Goal: Task Accomplishment & Management: Use online tool/utility

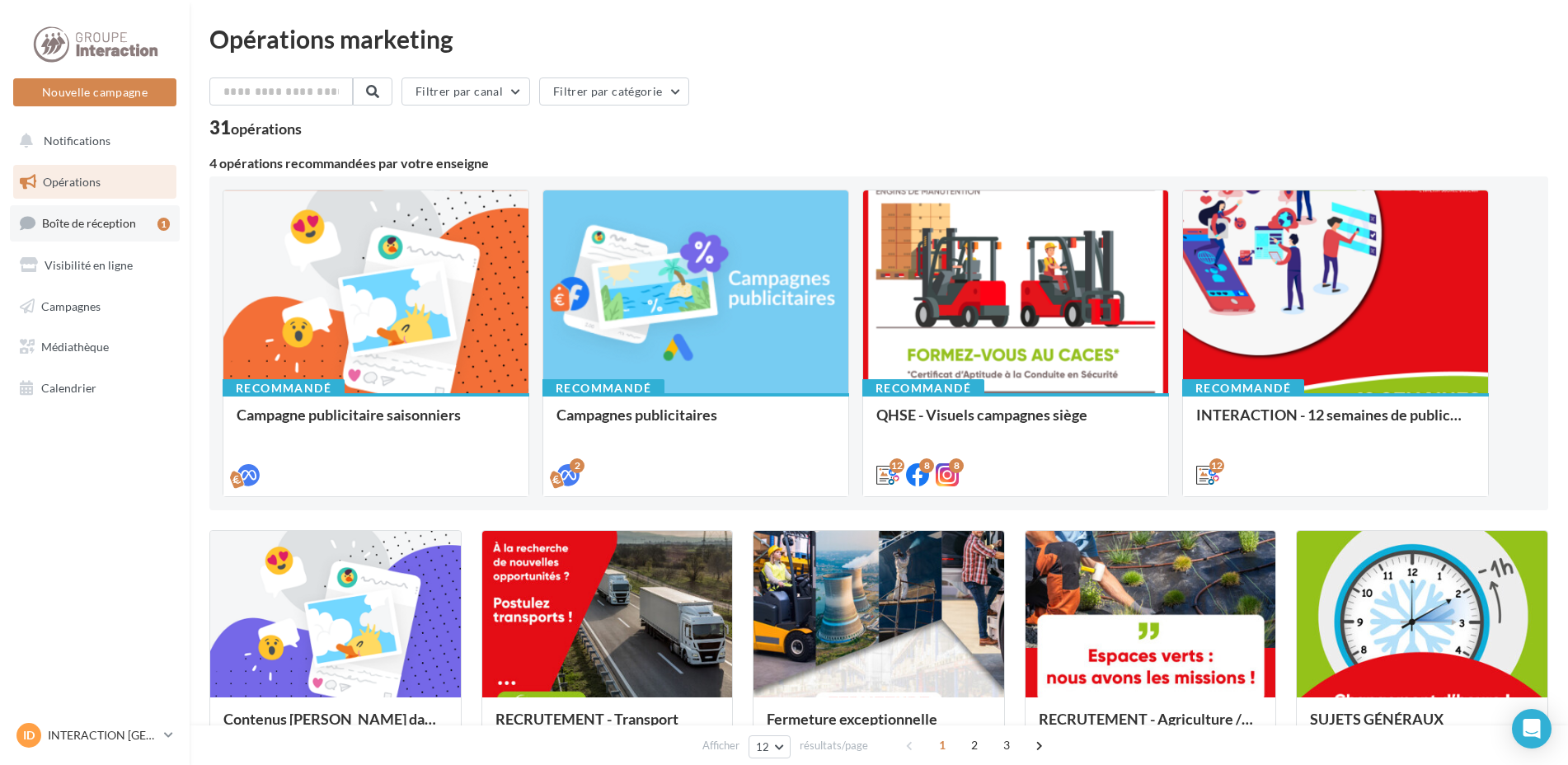
click at [114, 226] on span "Boîte de réception" at bounding box center [89, 223] width 94 height 14
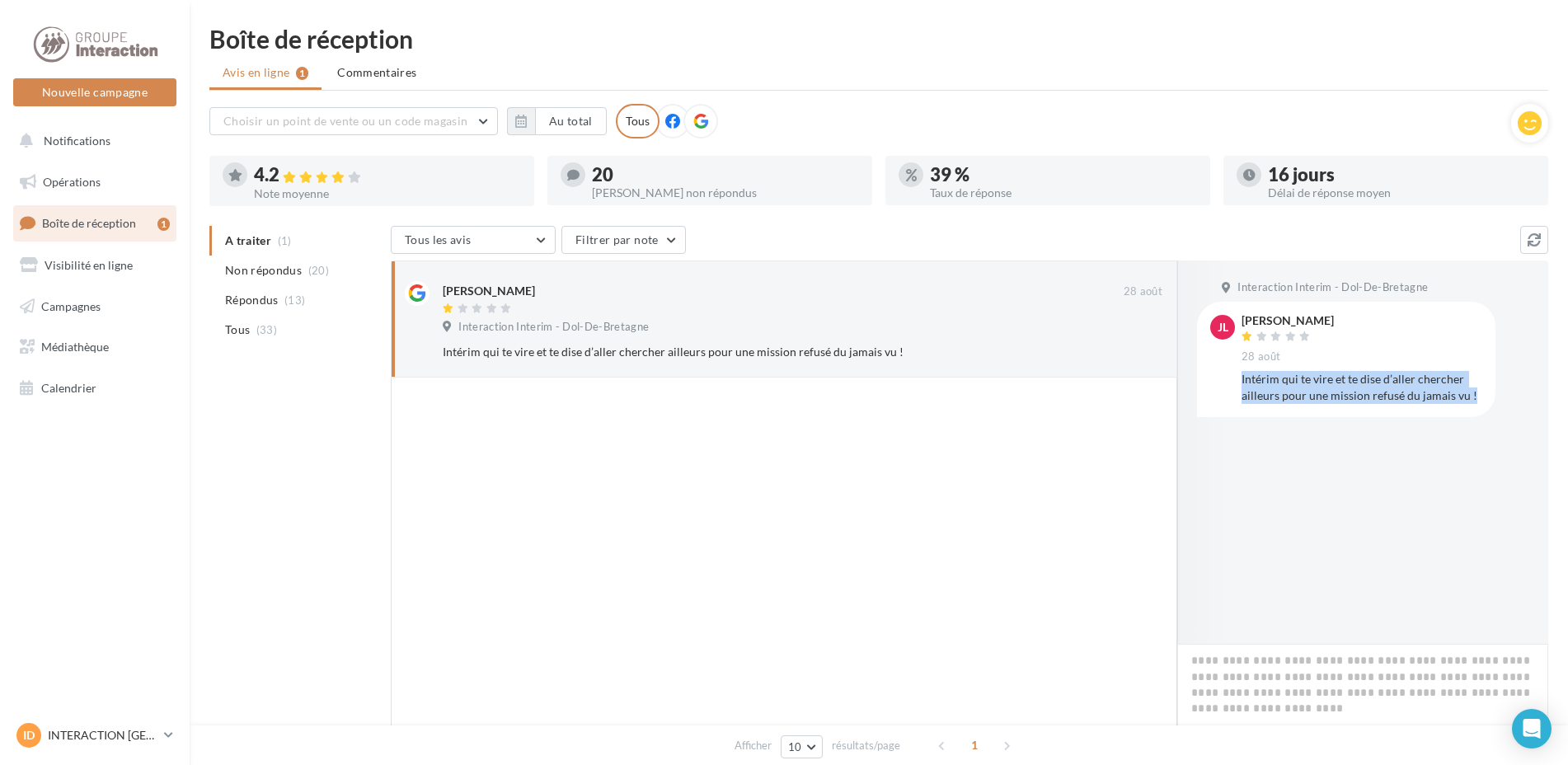
drag, startPoint x: 1476, startPoint y: 398, endPoint x: 1241, endPoint y: 380, distance: 235.7
click at [1241, 380] on div "Intérim qui te vire et te dise d’aller chercher ailleurs pour une mission refus…" at bounding box center [1361, 387] width 241 height 33
click at [742, 532] on div at bounding box center [784, 584] width 786 height 412
drag, startPoint x: 1477, startPoint y: 400, endPoint x: 1241, endPoint y: 380, distance: 236.8
click at [1241, 380] on div "Intérim qui te vire et te dise d’aller chercher ailleurs pour une mission refus…" at bounding box center [1361, 387] width 241 height 33
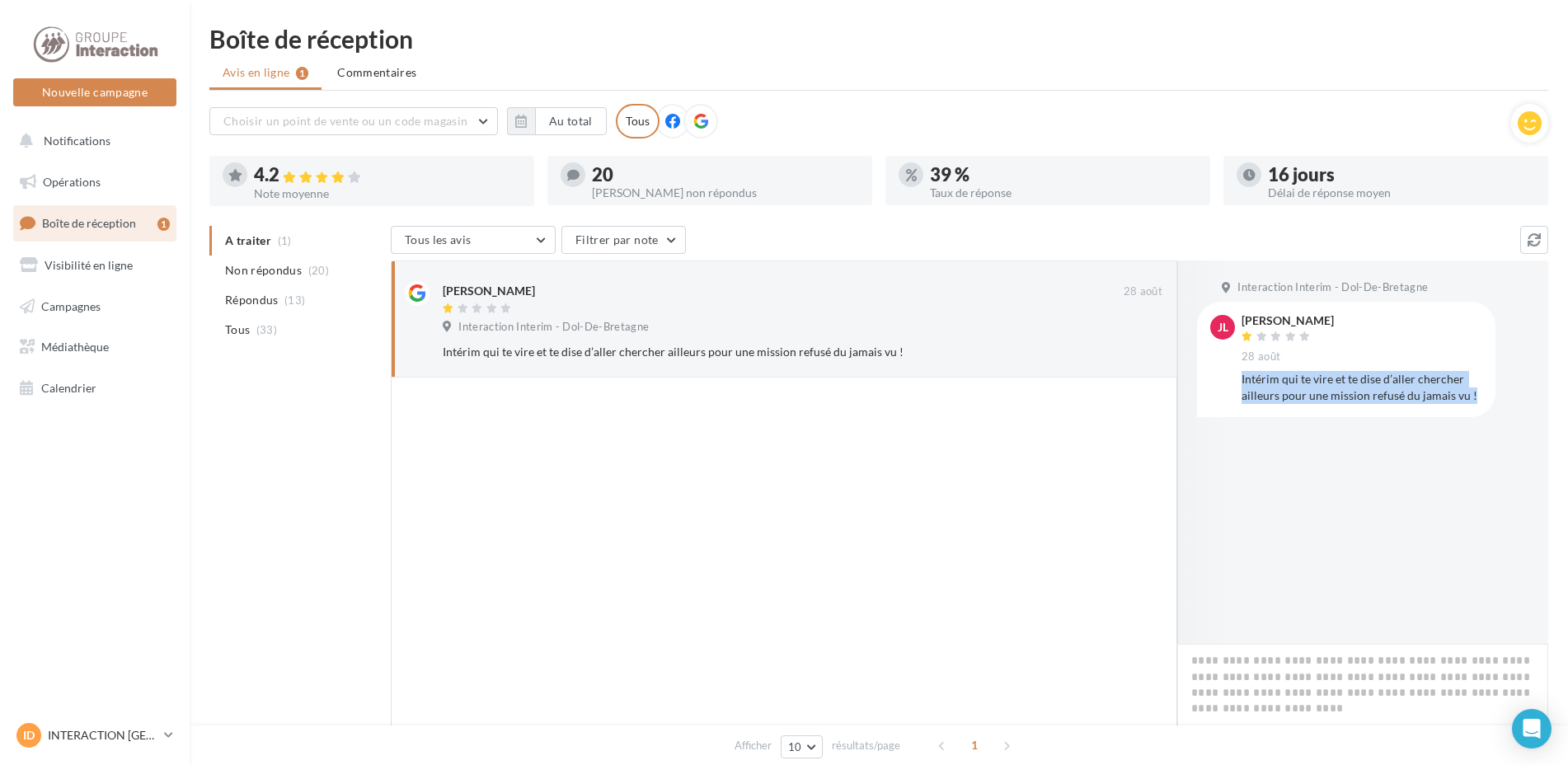
copy div "Intérim qui te vire et te dise d’aller chercher ailleurs pour une mission refus…"
click at [742, 562] on div at bounding box center [784, 584] width 786 height 412
click at [716, 527] on div at bounding box center [784, 584] width 786 height 412
click at [904, 470] on div at bounding box center [784, 584] width 786 height 412
click at [817, 521] on div at bounding box center [784, 584] width 786 height 412
